Goal: Transaction & Acquisition: Purchase product/service

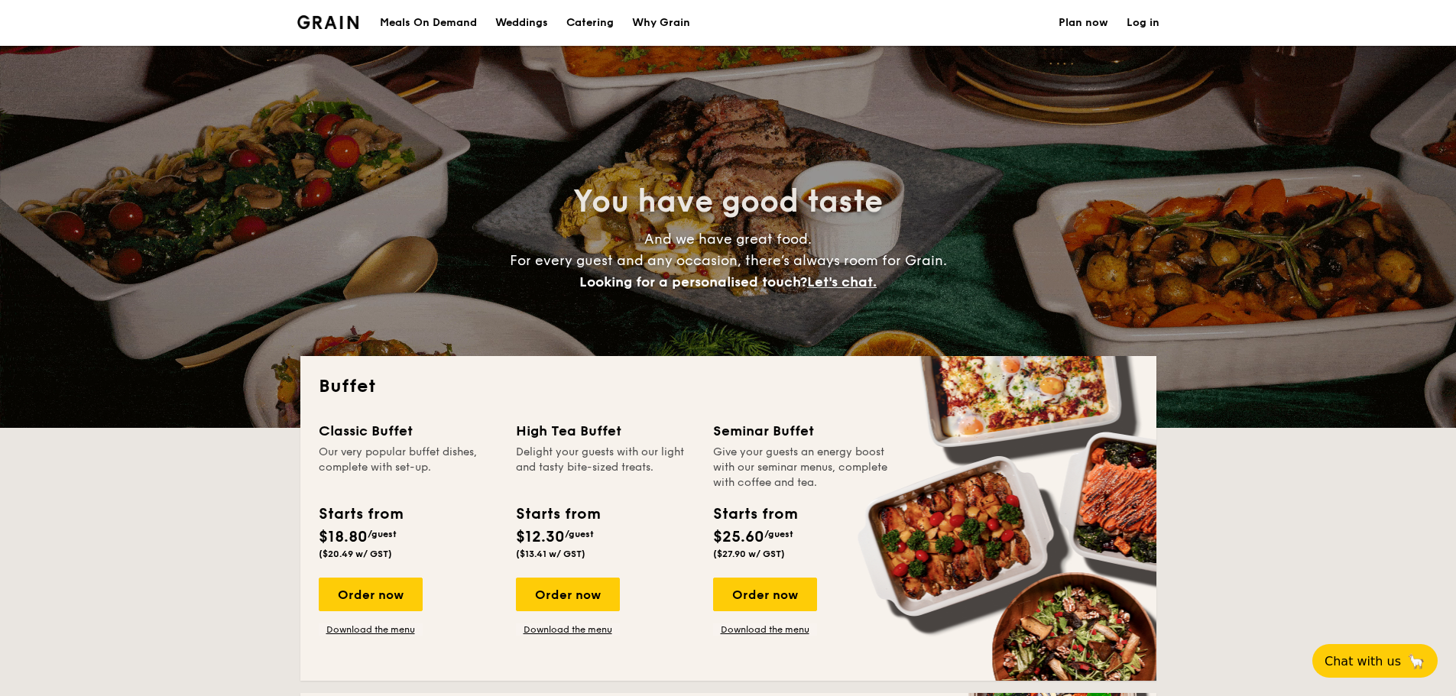
select select
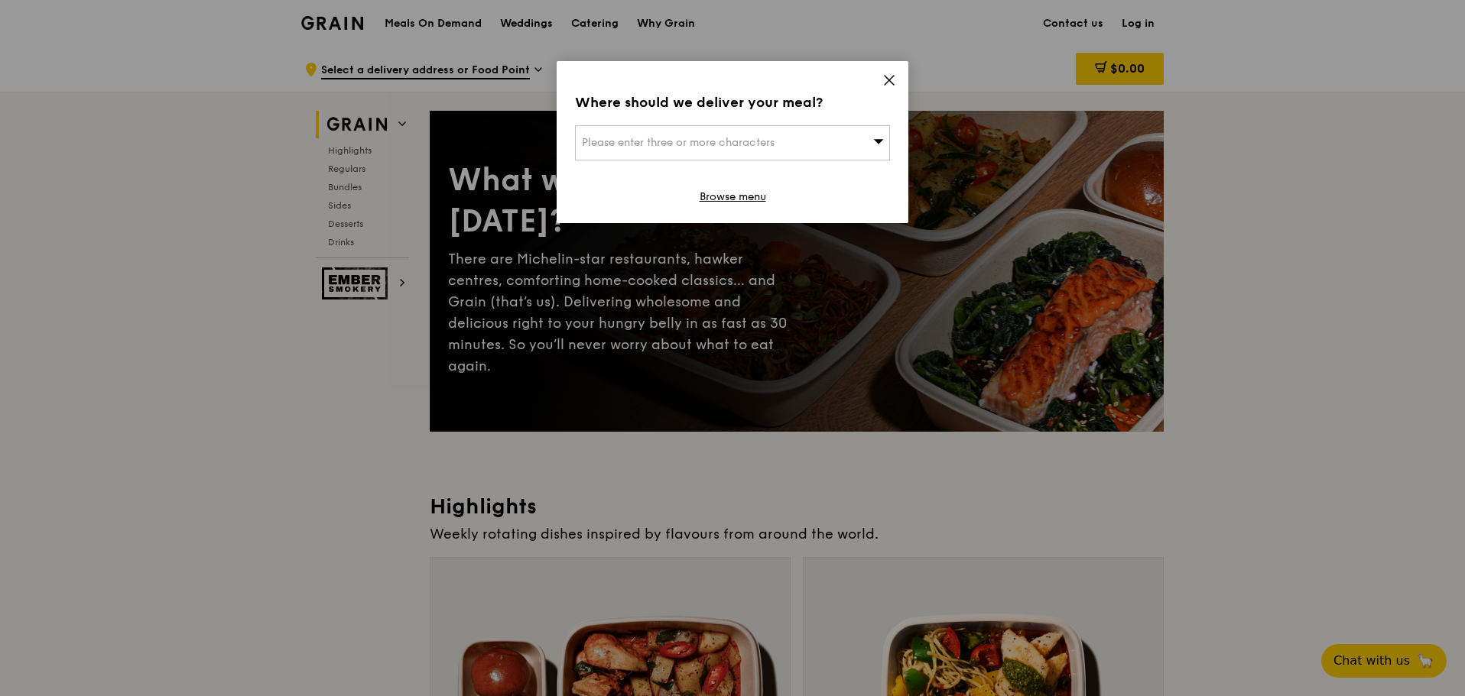
click at [758, 128] on div "Please enter three or more characters" at bounding box center [732, 142] width 315 height 35
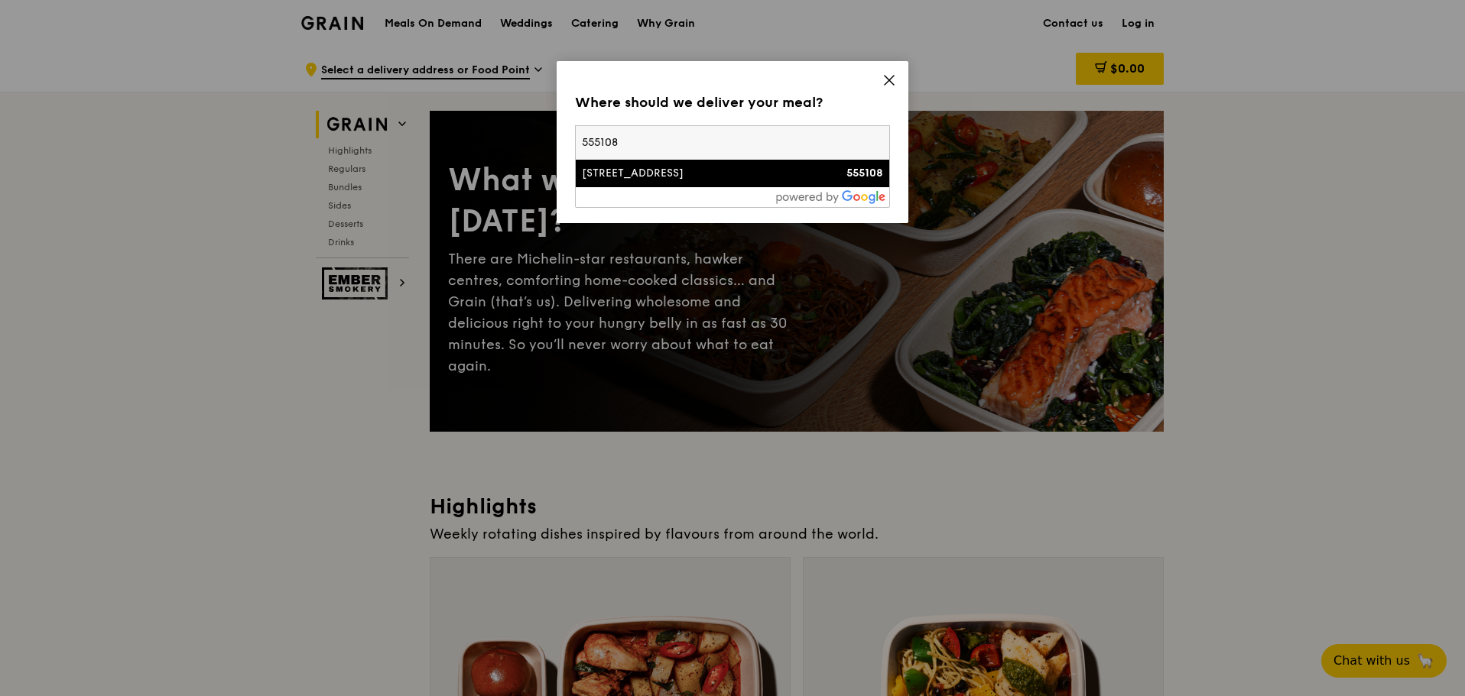
type input "555108"
click at [690, 183] on li "[STREET_ADDRESS] 555108" at bounding box center [732, 174] width 313 height 28
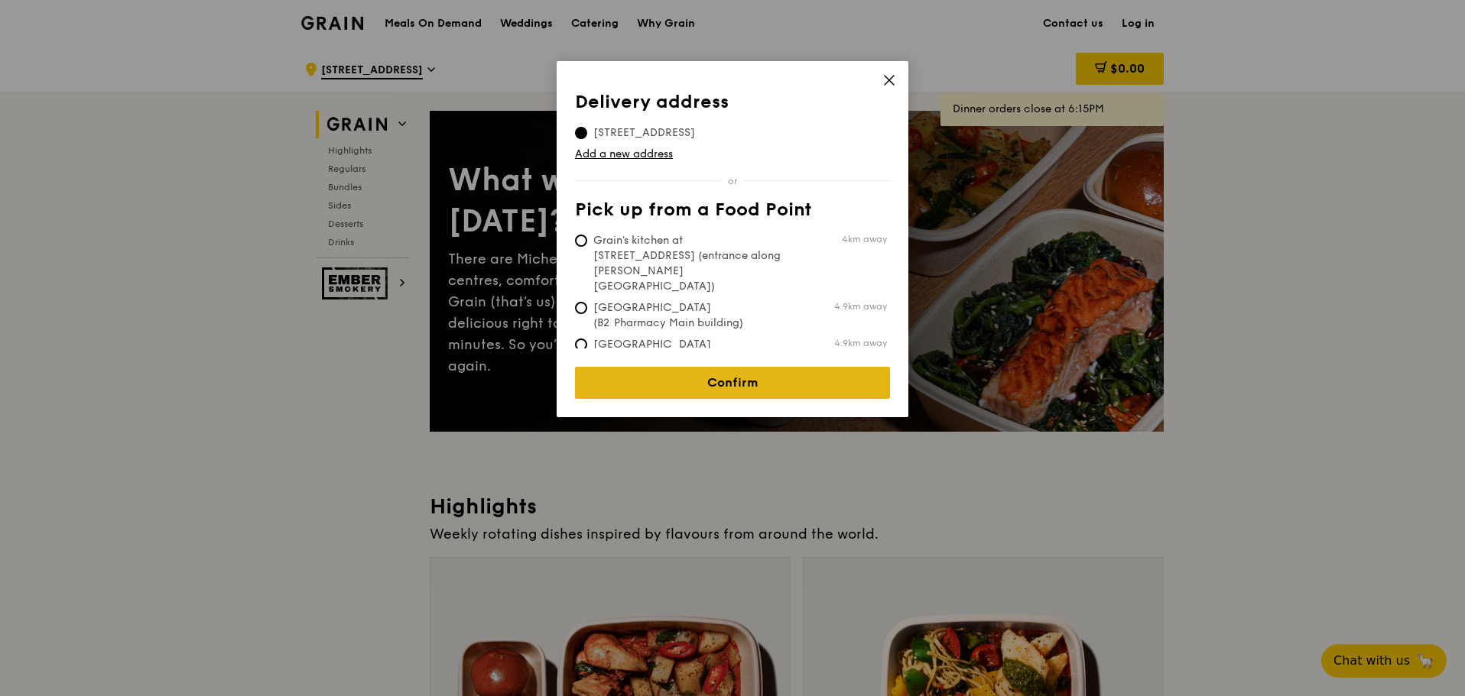
click at [852, 380] on link "Confirm" at bounding box center [732, 383] width 315 height 32
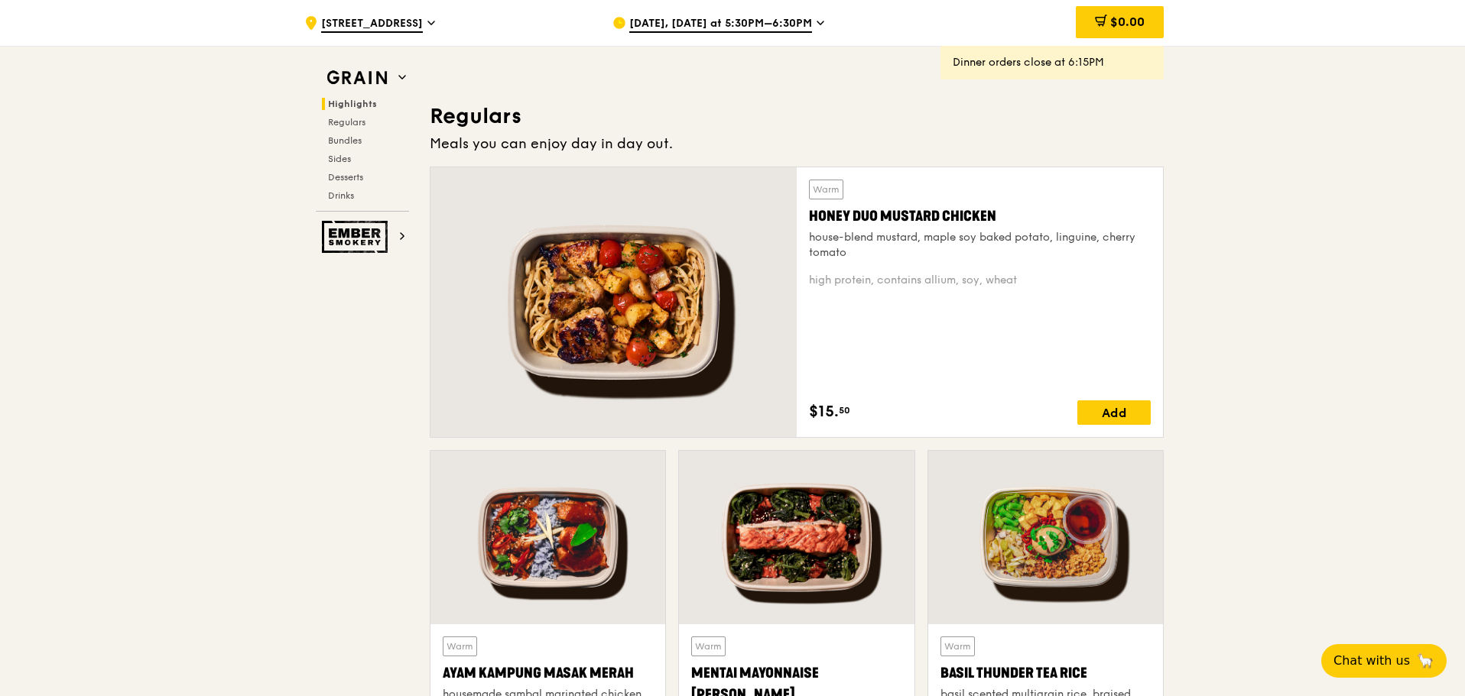
scroll to position [978, 0]
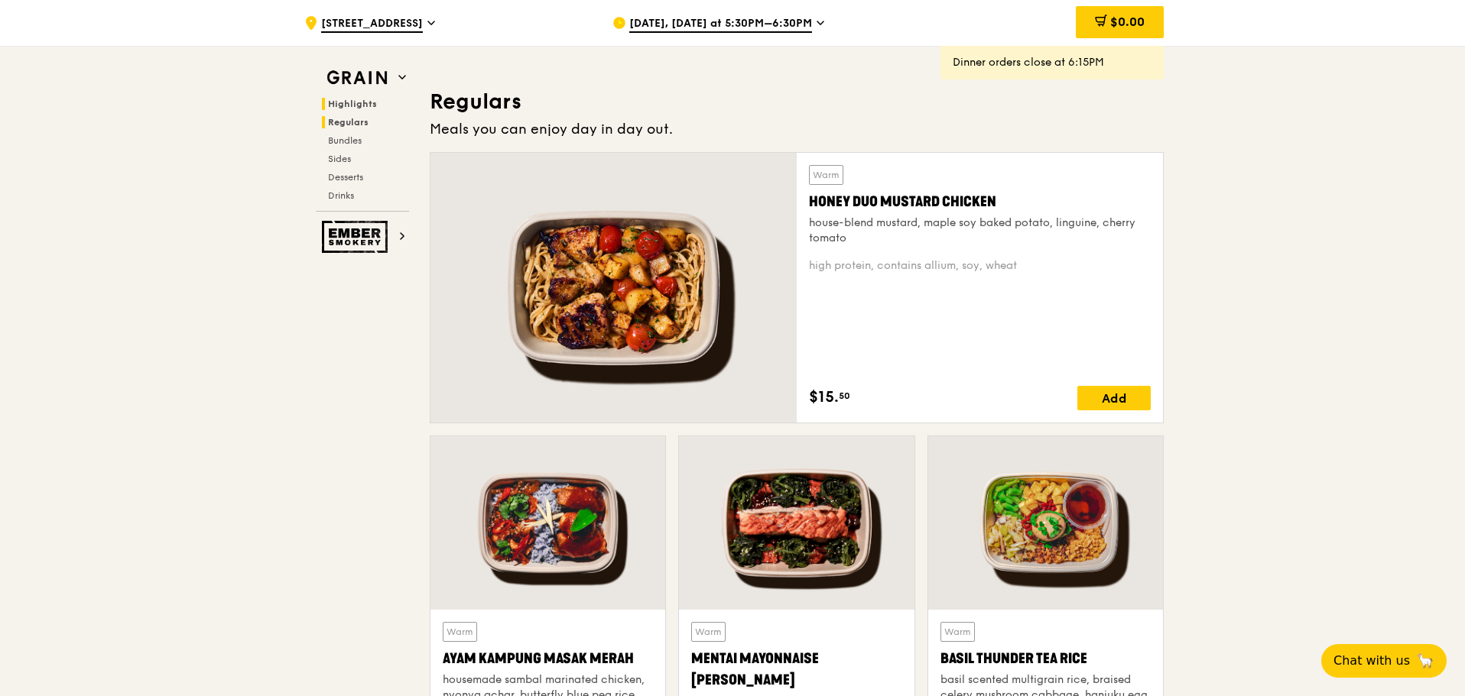
click at [346, 122] on span "Regulars" at bounding box center [348, 122] width 41 height 11
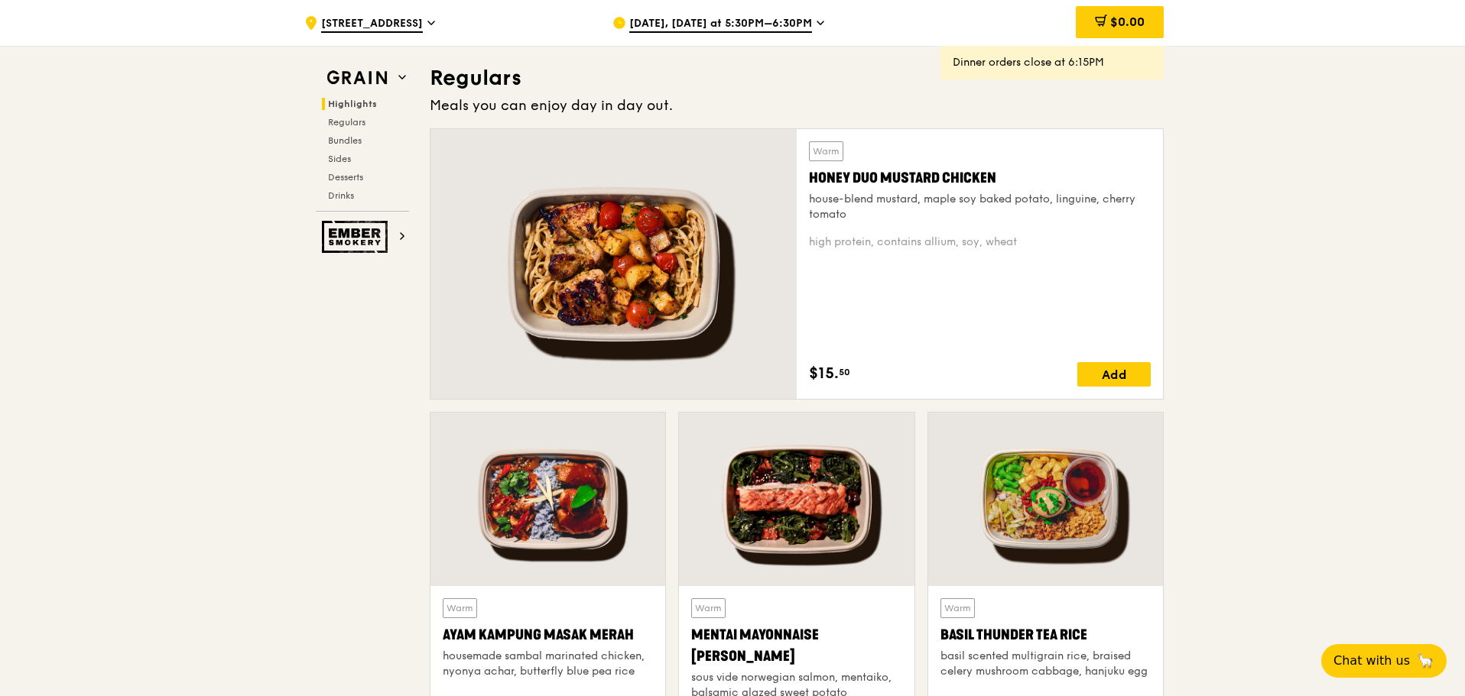
scroll to position [1005, 0]
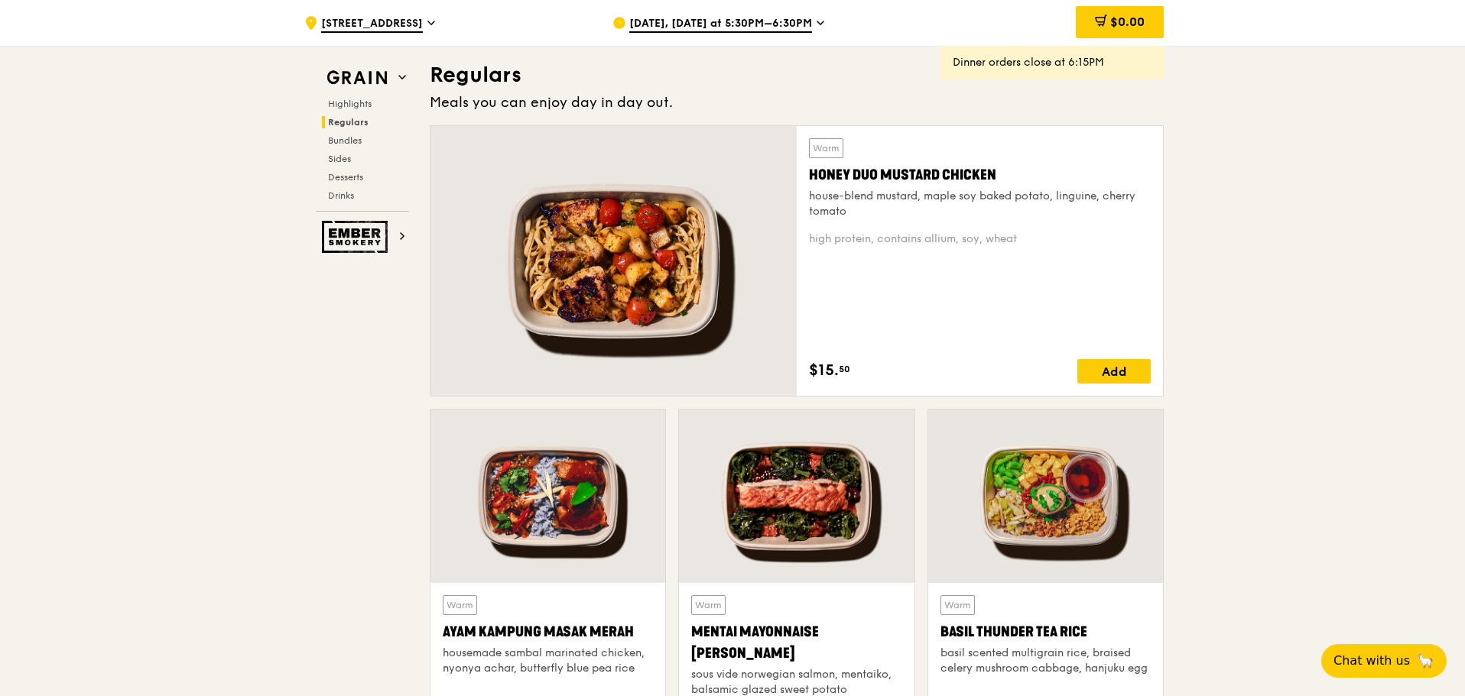
click at [344, 122] on span "Regulars" at bounding box center [348, 122] width 41 height 11
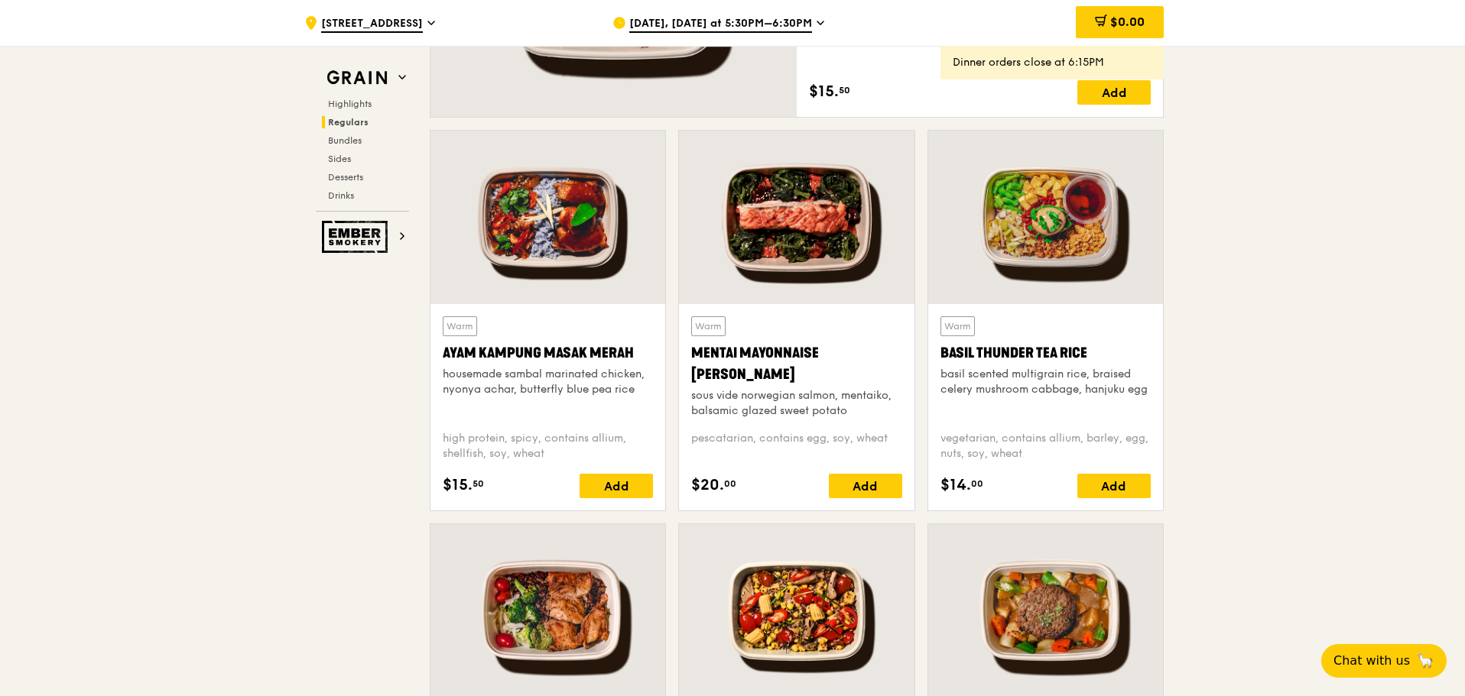
scroll to position [1311, 0]
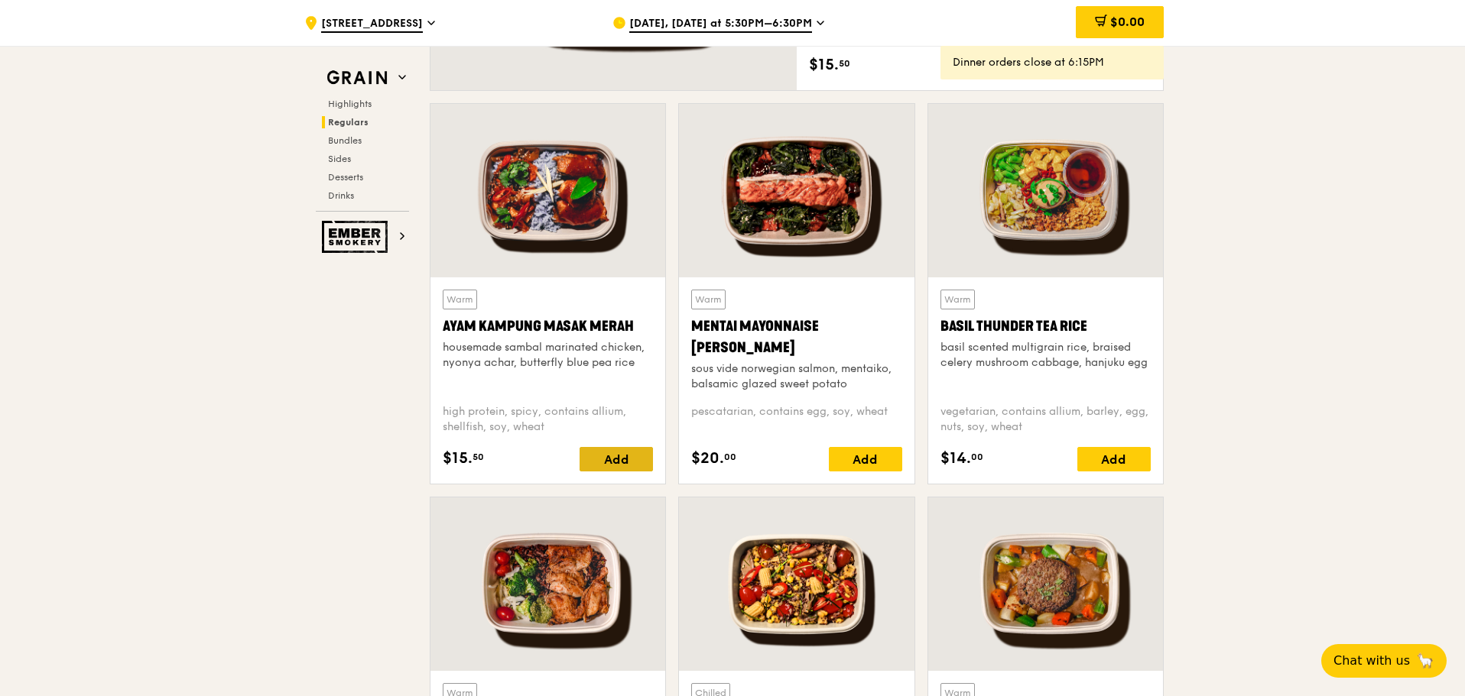
click at [618, 462] on div "Add" at bounding box center [615, 459] width 73 height 24
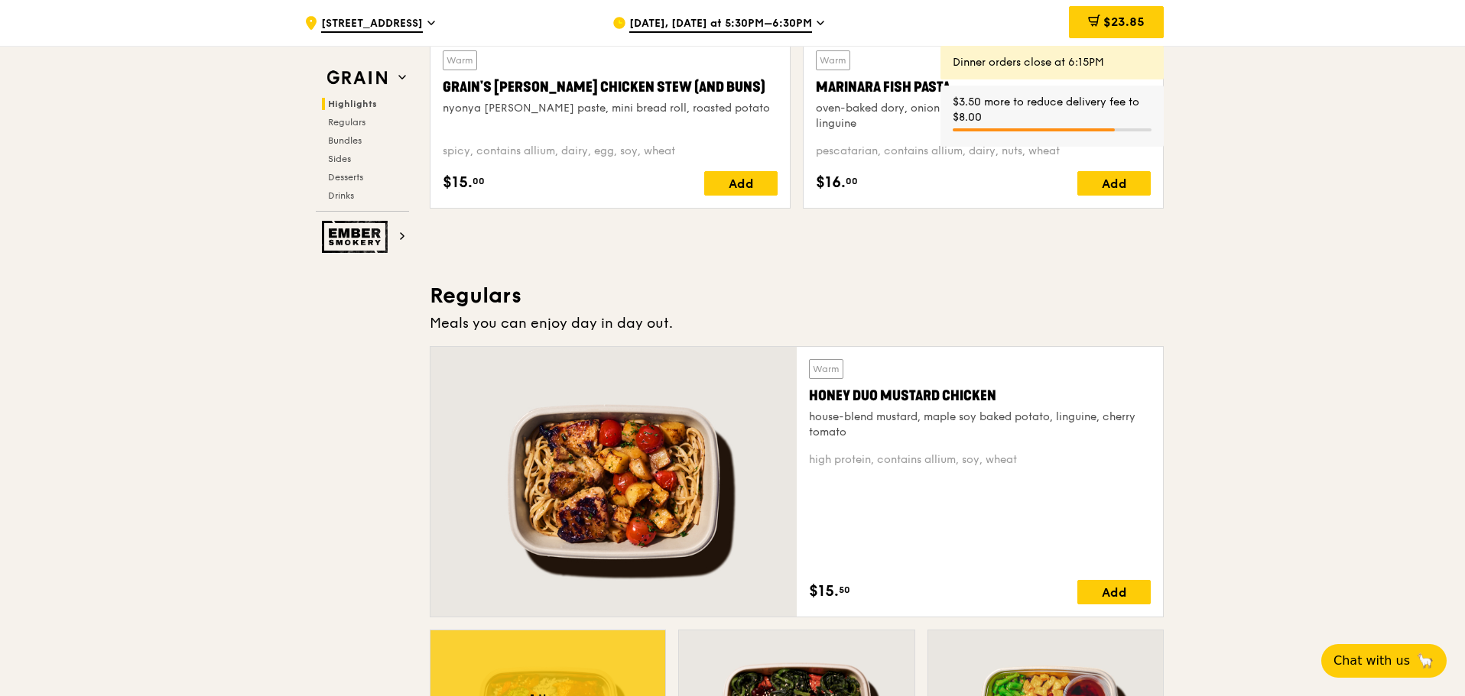
scroll to position [623, 0]
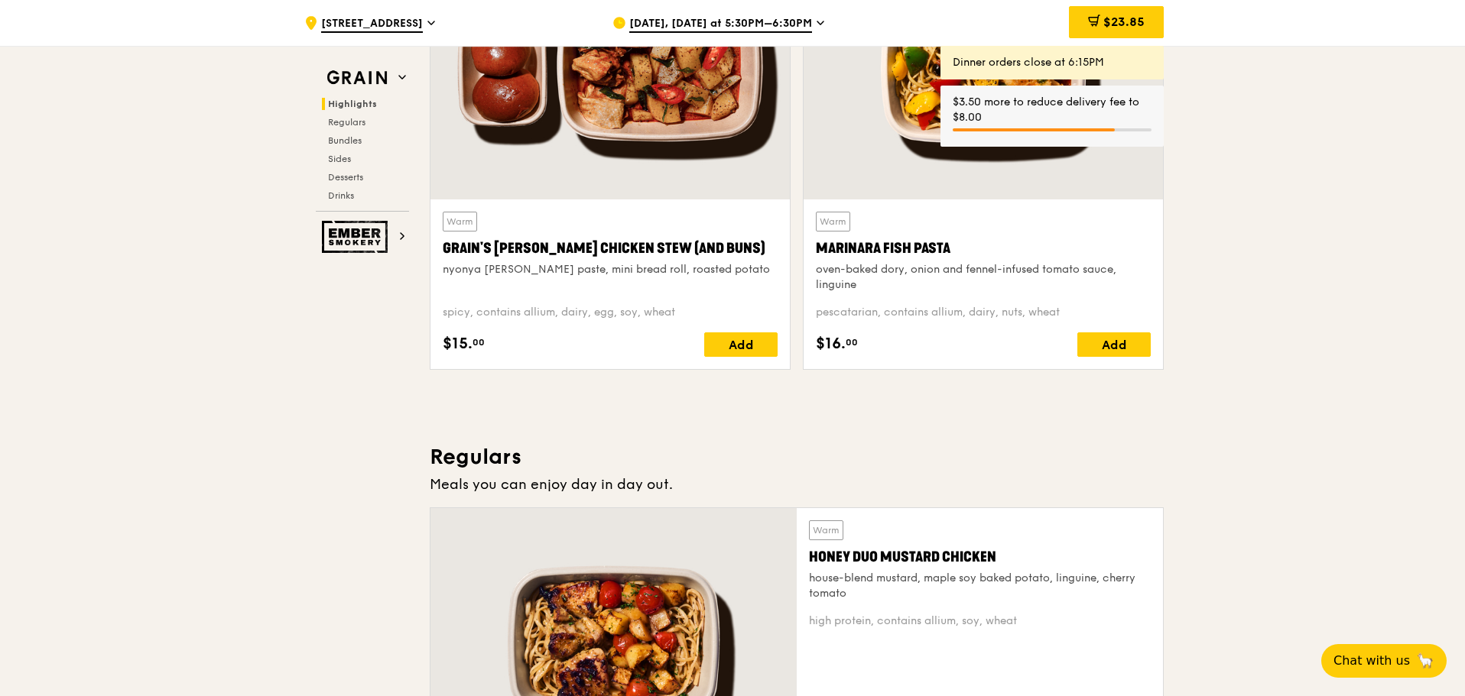
click at [790, 16] on span "[DATE], [DATE] at 5:30PM–6:30PM" at bounding box center [720, 24] width 183 height 17
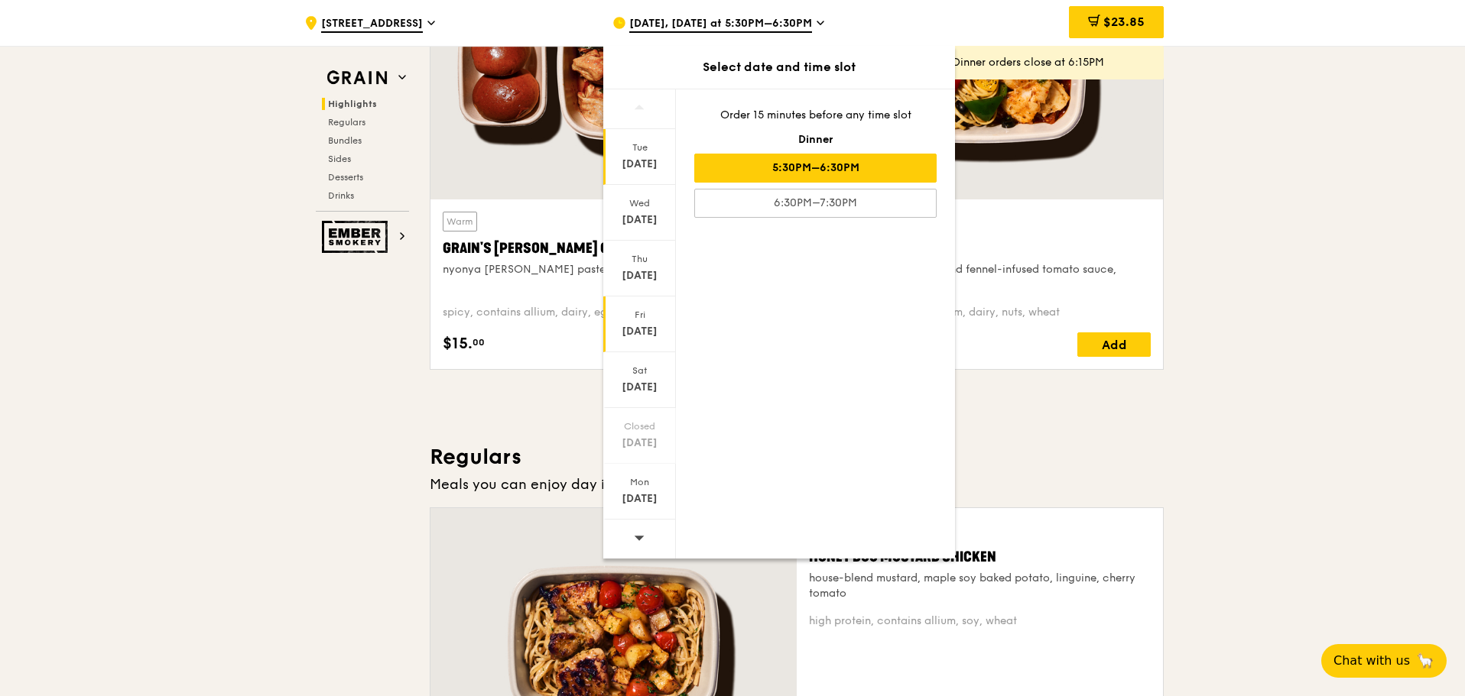
click at [660, 334] on div "[DATE]" at bounding box center [639, 331] width 68 height 15
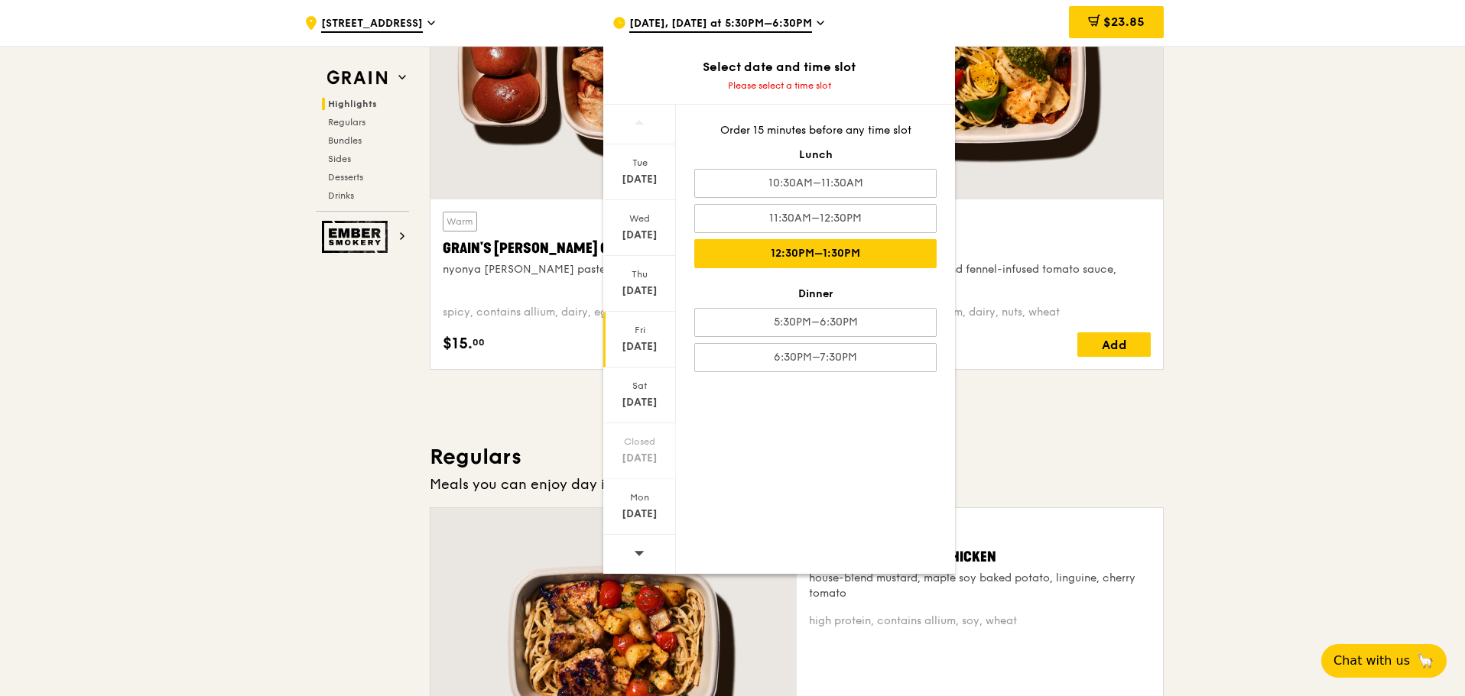
click at [910, 255] on div "12:30PM–1:30PM" at bounding box center [815, 253] width 242 height 29
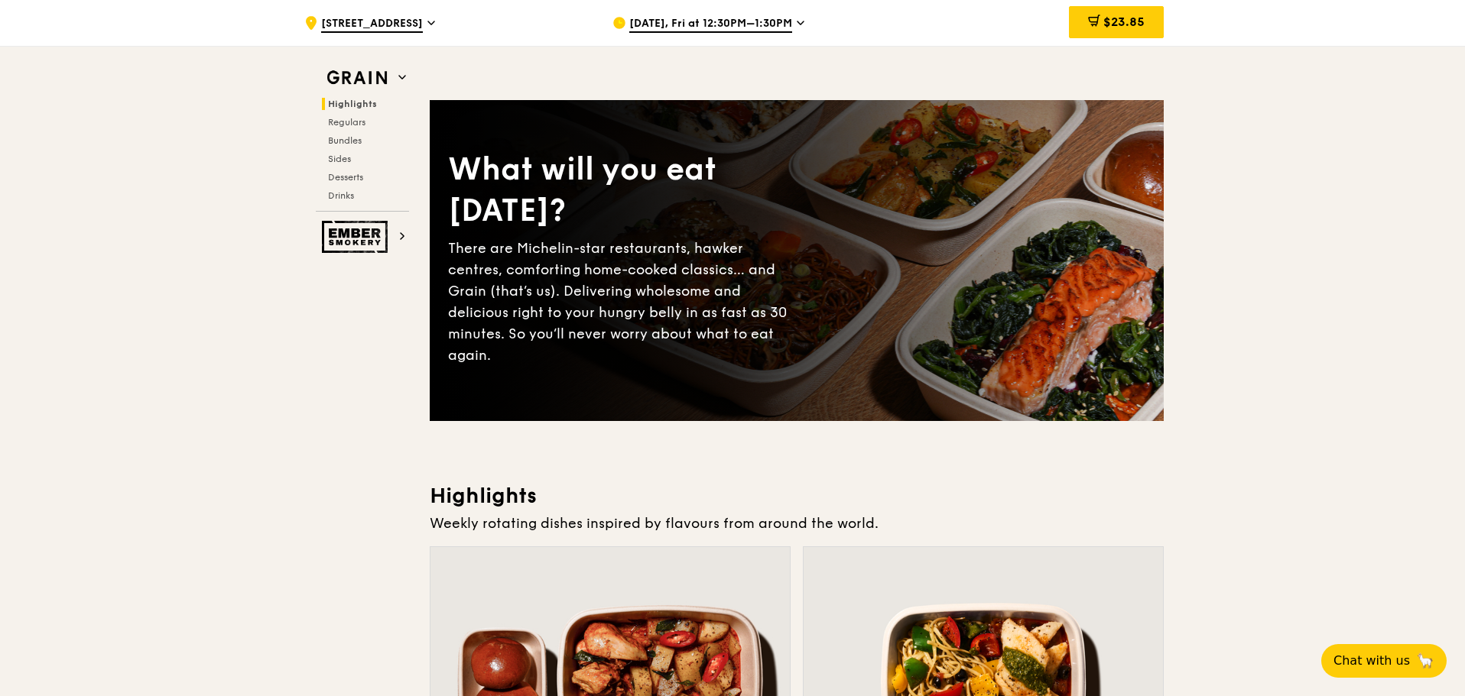
scroll to position [0, 0]
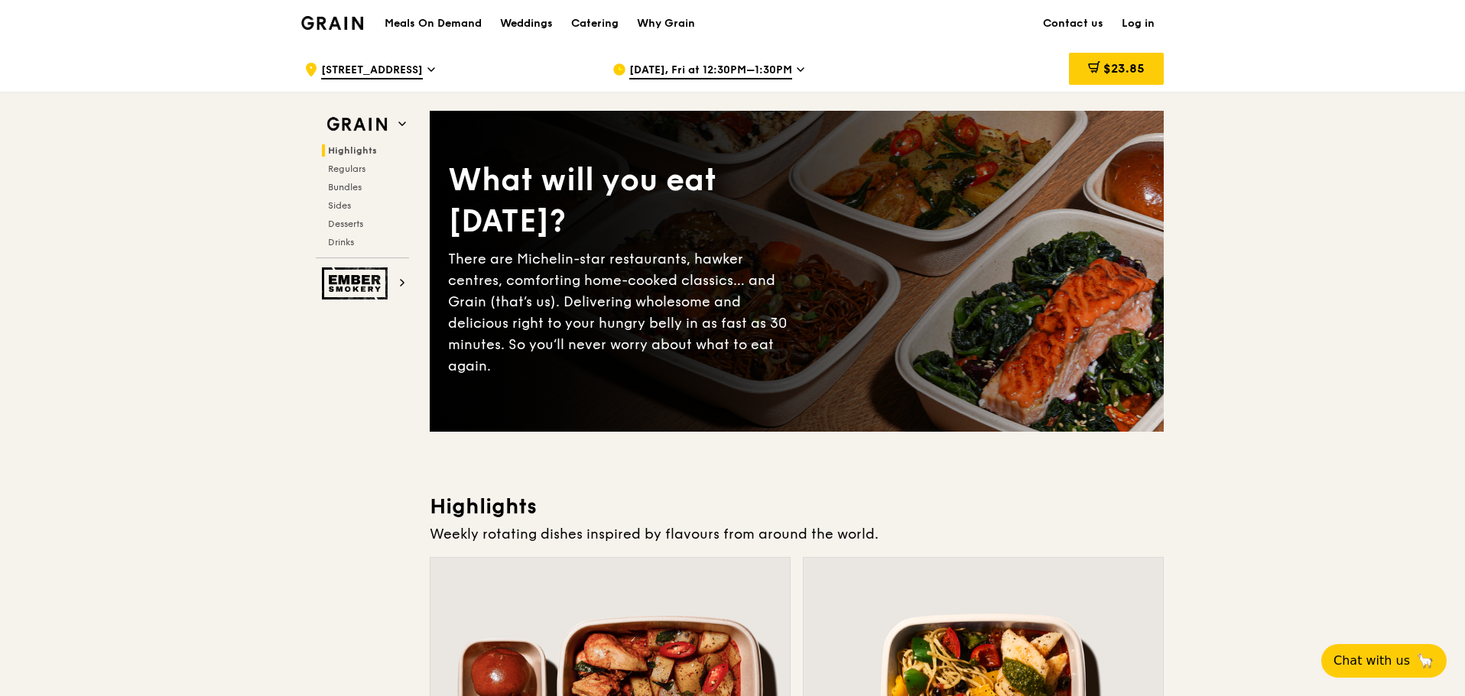
click at [415, 19] on h1 "Meals On Demand" at bounding box center [433, 23] width 97 height 15
click at [694, 8] on div "Why Grain" at bounding box center [666, 24] width 58 height 46
click at [686, 18] on div "Why Grain" at bounding box center [666, 24] width 58 height 46
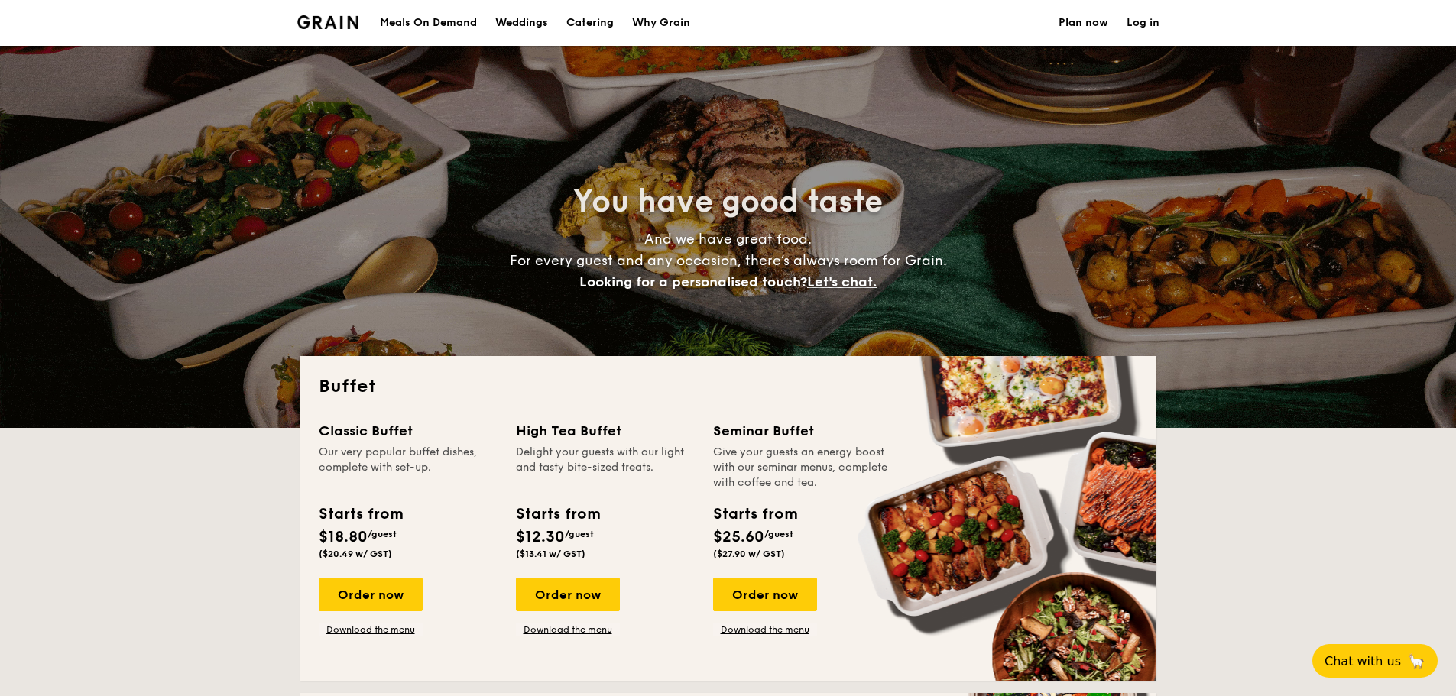
select select
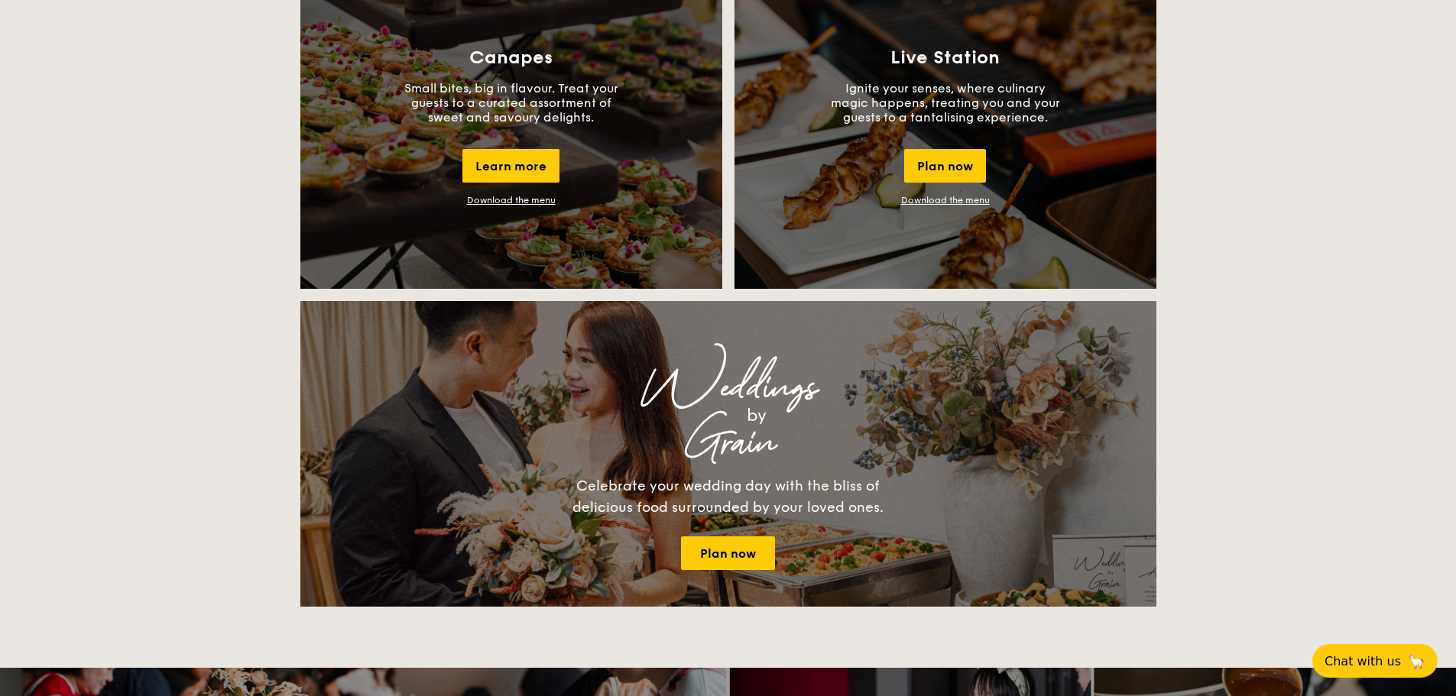
scroll to position [1228, 0]
